Goal: Complete application form

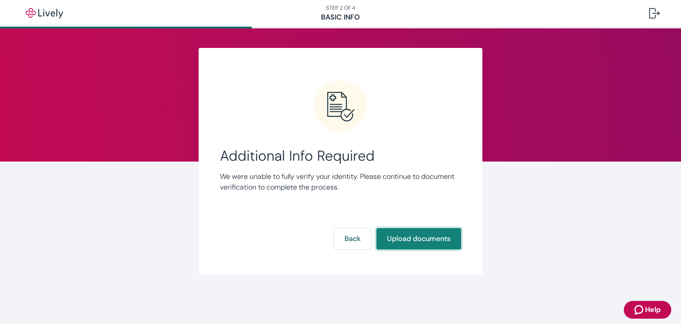
click at [422, 242] on button "Upload documents" at bounding box center [418, 238] width 85 height 21
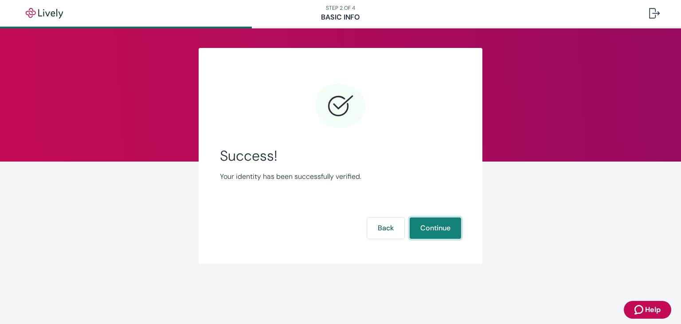
click at [432, 221] on button "Continue" at bounding box center [435, 227] width 51 height 21
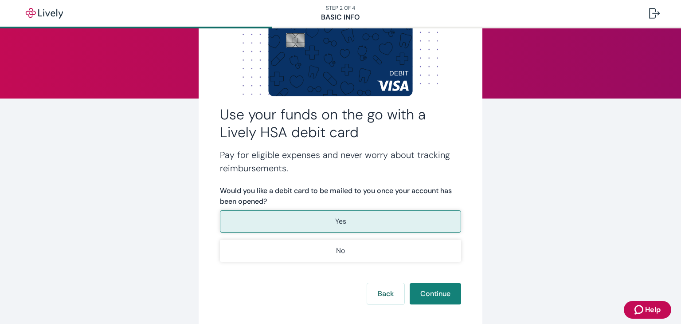
scroll to position [70, 0]
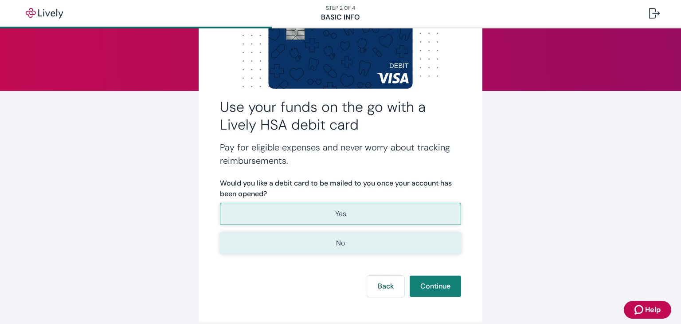
click at [333, 236] on button "No" at bounding box center [340, 243] width 241 height 22
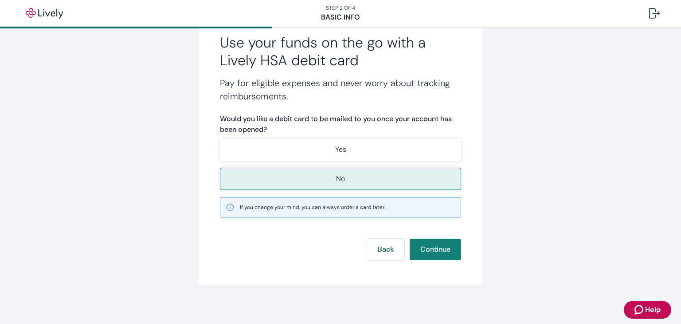
scroll to position [136, 0]
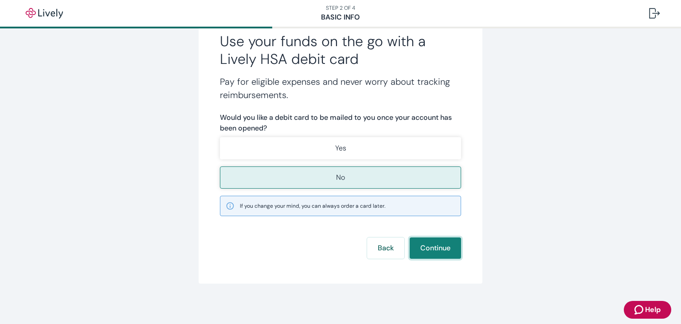
click at [432, 249] on button "Continue" at bounding box center [435, 247] width 51 height 21
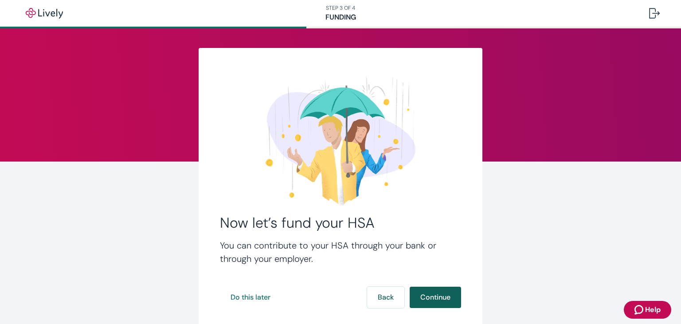
click at [429, 290] on button "Continue" at bounding box center [435, 296] width 51 height 21
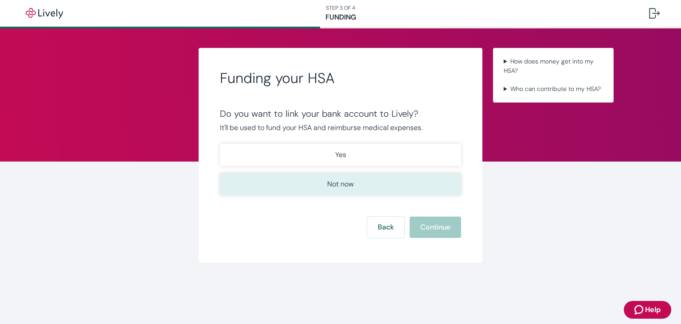
click at [340, 175] on button "Not now" at bounding box center [340, 184] width 241 height 22
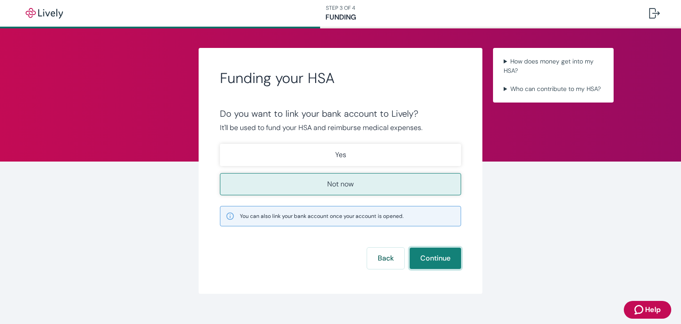
click at [421, 250] on button "Continue" at bounding box center [435, 257] width 51 height 21
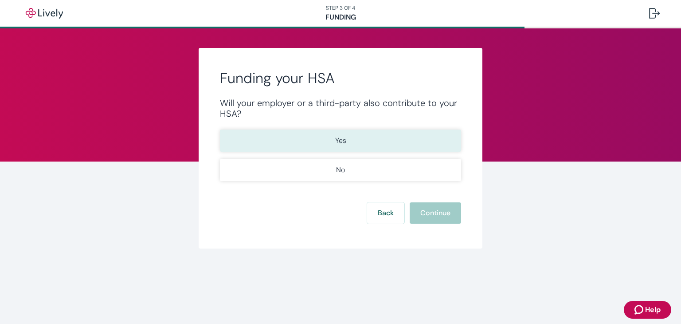
click at [326, 134] on button "Yes" at bounding box center [340, 140] width 241 height 22
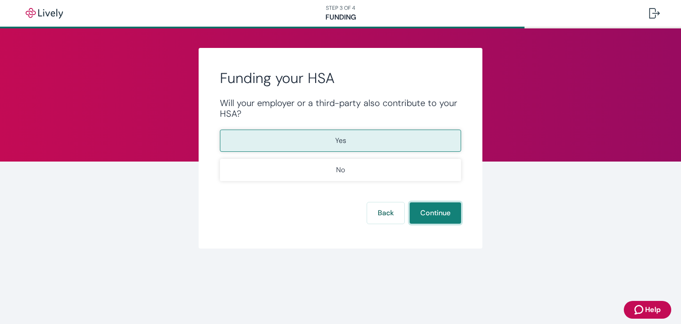
click at [426, 213] on button "Continue" at bounding box center [435, 212] width 51 height 21
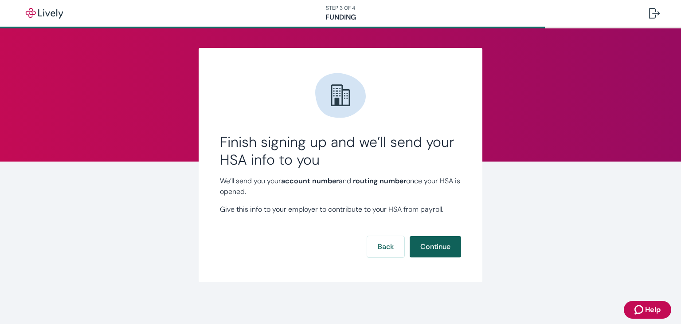
click at [437, 247] on button "Continue" at bounding box center [435, 246] width 51 height 21
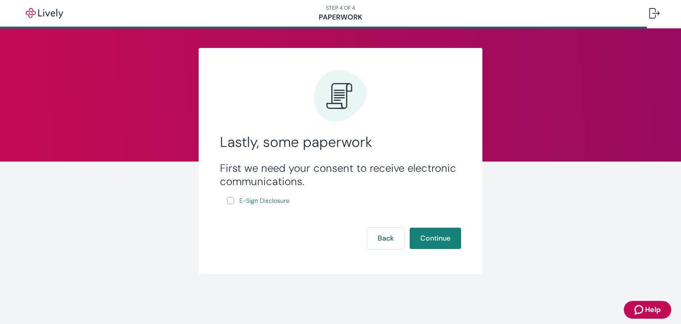
click at [225, 198] on div "First we need your consent to receive electronic communications. E-Sign Disclos…" at bounding box center [340, 183] width 241 height 45
click at [230, 201] on input "E-Sign Disclosure" at bounding box center [230, 200] width 7 height 7
checkbox input "true"
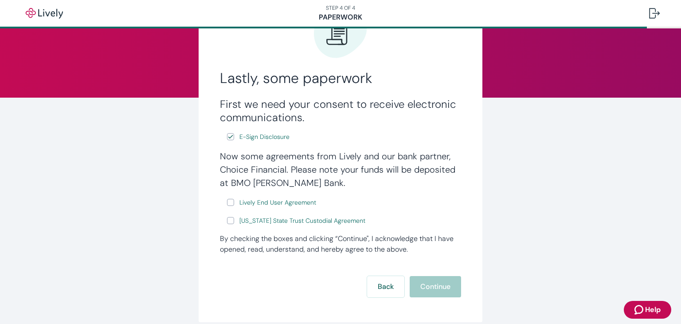
scroll to position [106, 0]
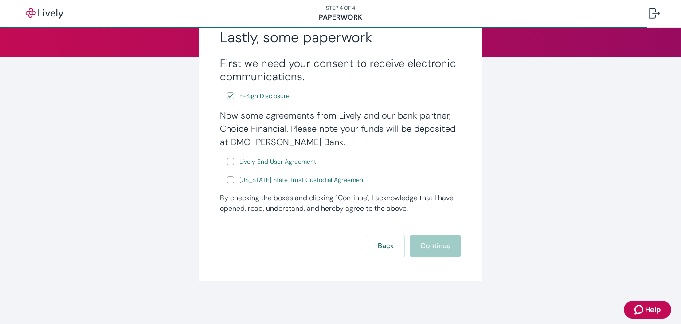
click at [228, 160] on input "Lively End User Agreement" at bounding box center [230, 161] width 7 height 7
checkbox input "true"
click at [229, 181] on input "[US_STATE] State Trust Custodial Agreement" at bounding box center [230, 179] width 7 height 7
checkbox input "true"
click at [426, 237] on button "Continue" at bounding box center [435, 245] width 51 height 21
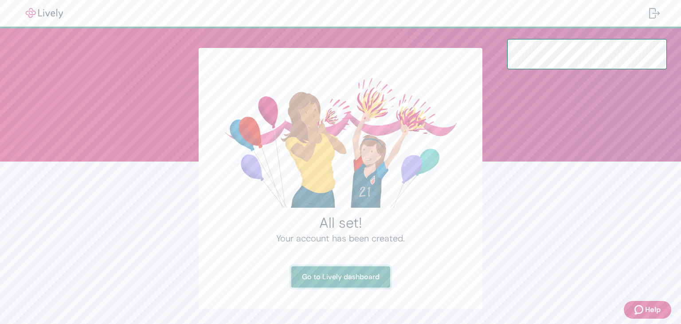
click at [340, 277] on link "Go to Lively dashboard" at bounding box center [340, 276] width 99 height 21
